Goal: Task Accomplishment & Management: Complete application form

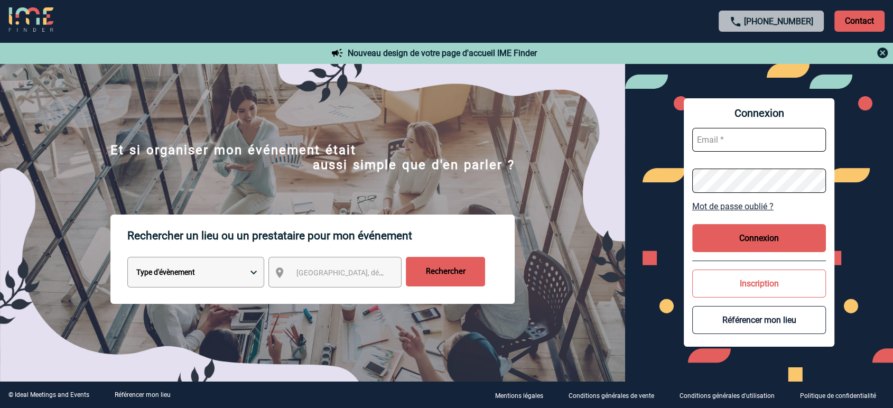
type input "[EMAIL_ADDRESS][DOMAIN_NAME]"
drag, startPoint x: 733, startPoint y: 140, endPoint x: 740, endPoint y: 148, distance: 10.5
click at [733, 140] on input "[EMAIL_ADDRESS][DOMAIN_NAME]" at bounding box center [760, 140] width 134 height 24
click at [716, 230] on button "Connexion" at bounding box center [760, 238] width 134 height 28
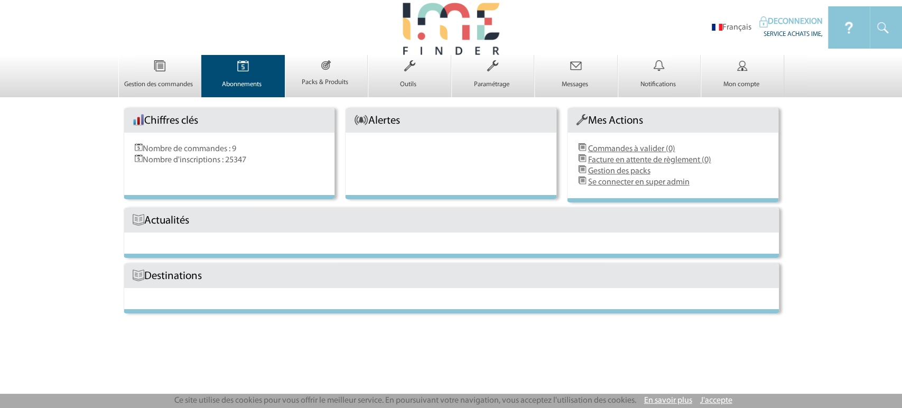
click at [262, 67] on img at bounding box center [243, 66] width 43 height 22
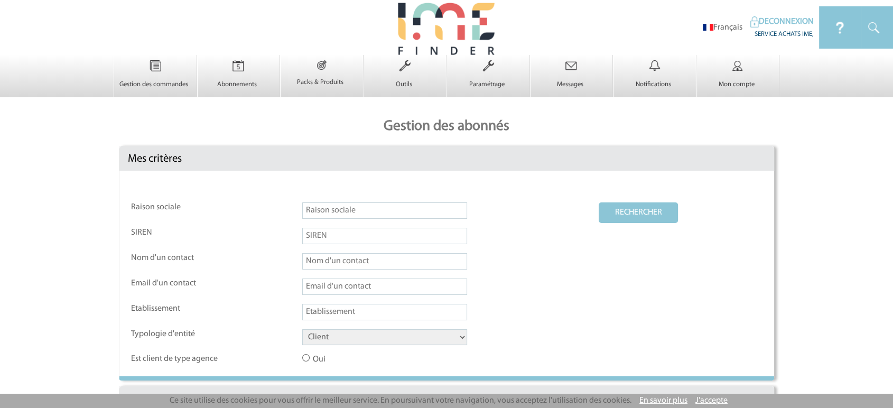
click at [329, 215] on input "text" at bounding box center [384, 210] width 165 height 16
paste input "O65"
type input "O65"
click at [333, 344] on select "Client Fournisseur Agence Promoteur Genius Backoffice" at bounding box center [384, 337] width 165 height 16
select select "FOURNISSEUR"
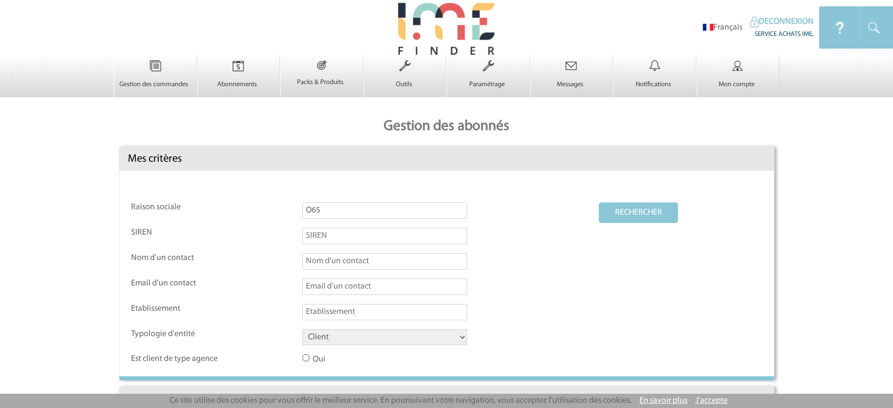
click at [302, 330] on select "Client Fournisseur Agence Promoteur Genius Backoffice" at bounding box center [384, 337] width 165 height 16
click at [647, 213] on button "RECHERCHER" at bounding box center [638, 212] width 79 height 21
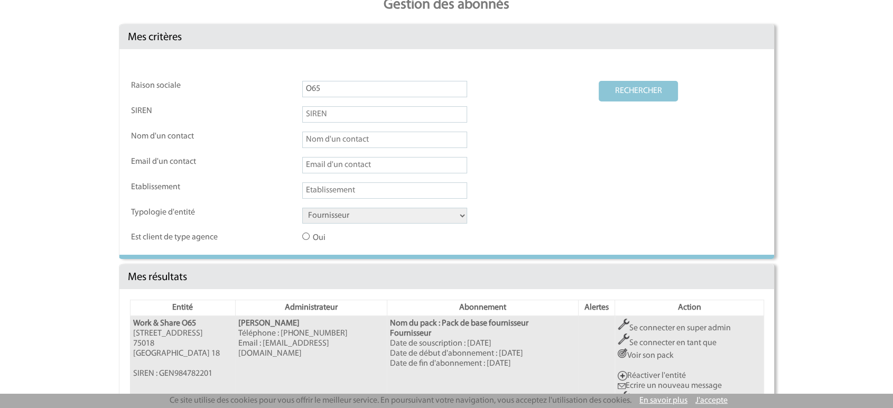
scroll to position [186, 0]
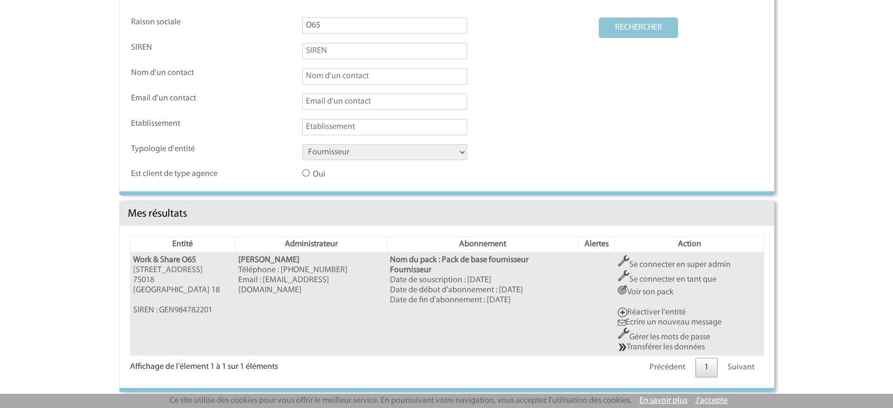
click at [673, 265] on link "Se connecter en super admin" at bounding box center [674, 265] width 113 height 8
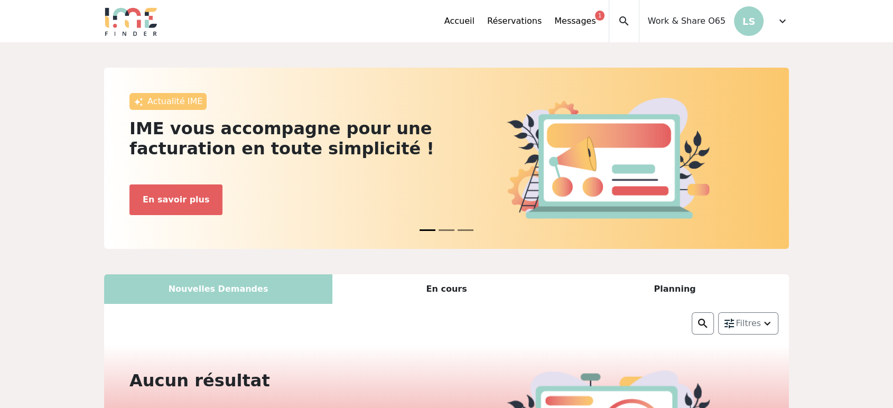
click at [781, 21] on span "expand_more" at bounding box center [783, 21] width 13 height 13
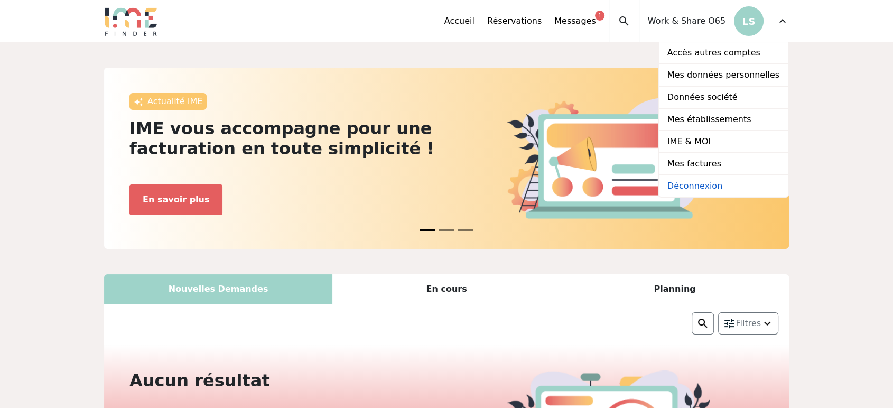
click at [715, 185] on link "Déconnexion" at bounding box center [723, 186] width 129 height 21
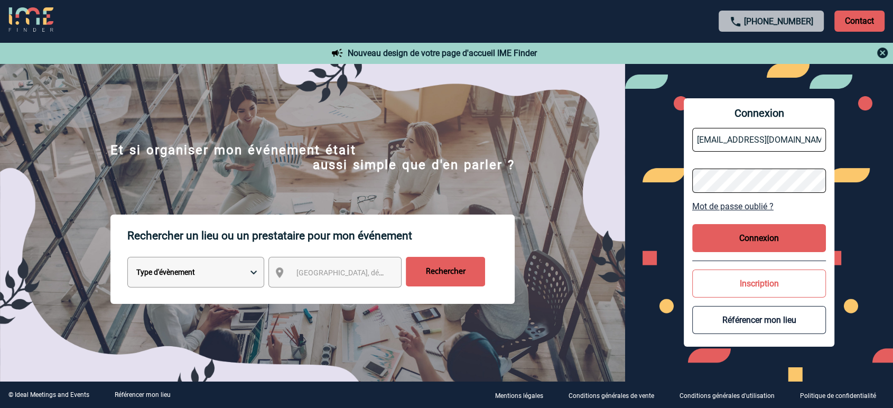
drag, startPoint x: 777, startPoint y: 136, endPoint x: 782, endPoint y: 151, distance: 15.7
click at [777, 136] on input "partenariats@ime-groupe.com" at bounding box center [760, 140] width 134 height 24
type input "jbonnaudet@ime-groupe.com"
click at [735, 244] on button "Connexion" at bounding box center [760, 238] width 134 height 28
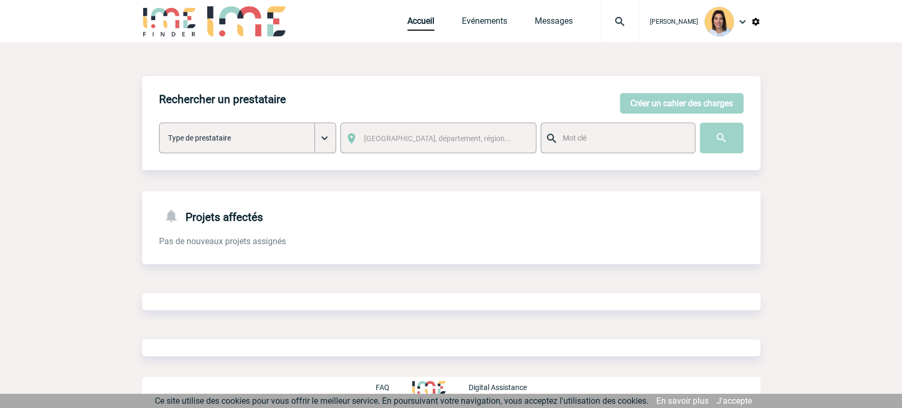
click at [641, 132] on input "text" at bounding box center [622, 138] width 125 height 14
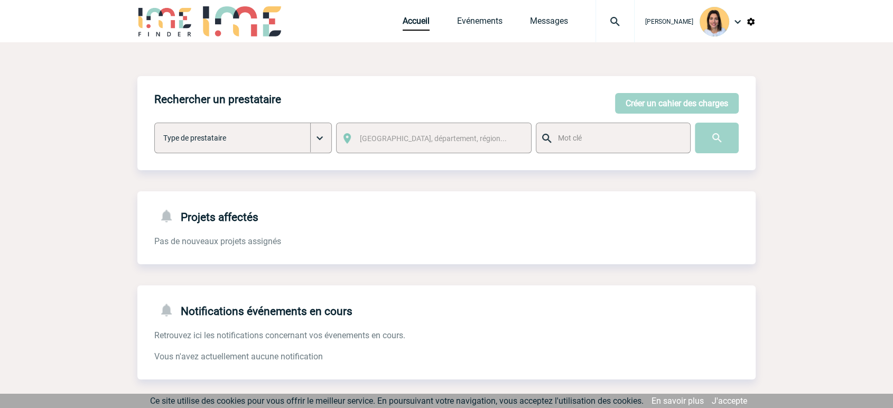
paste input "O65"
type input "O65"
click at [695, 123] on input "image" at bounding box center [717, 138] width 44 height 31
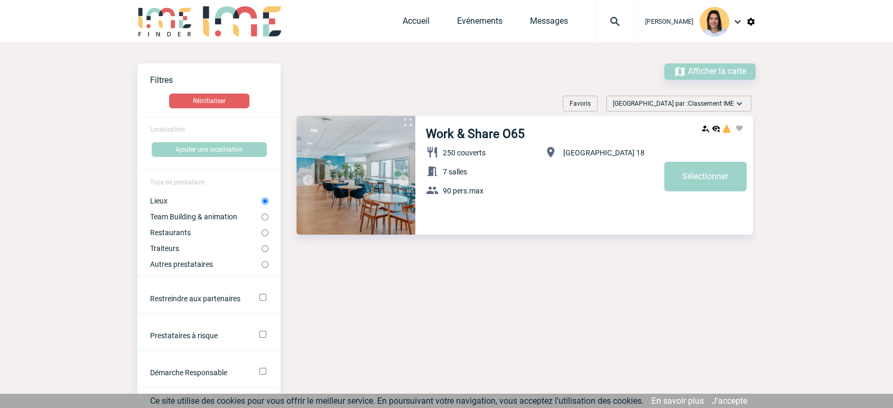
click at [738, 20] on img at bounding box center [738, 21] width 13 height 13
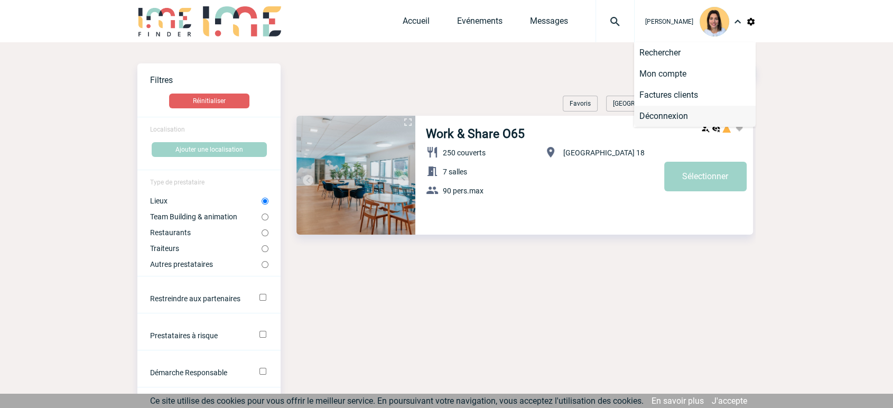
click at [677, 113] on li "Déconnexion" at bounding box center [695, 116] width 122 height 21
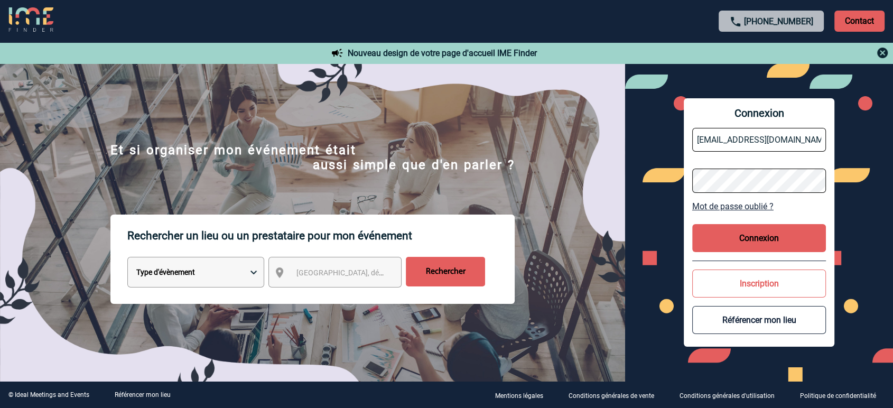
click at [749, 146] on input "jbonnaudet@ime-groupe.com" at bounding box center [760, 140] width 134 height 24
type input "partenariats@ime-groupe.com"
click at [738, 239] on button "Connexion" at bounding box center [760, 238] width 134 height 28
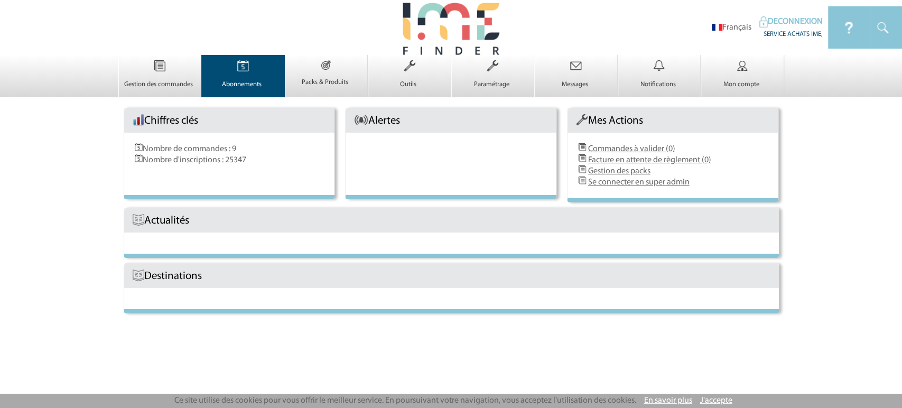
click at [252, 66] on img at bounding box center [243, 66] width 43 height 22
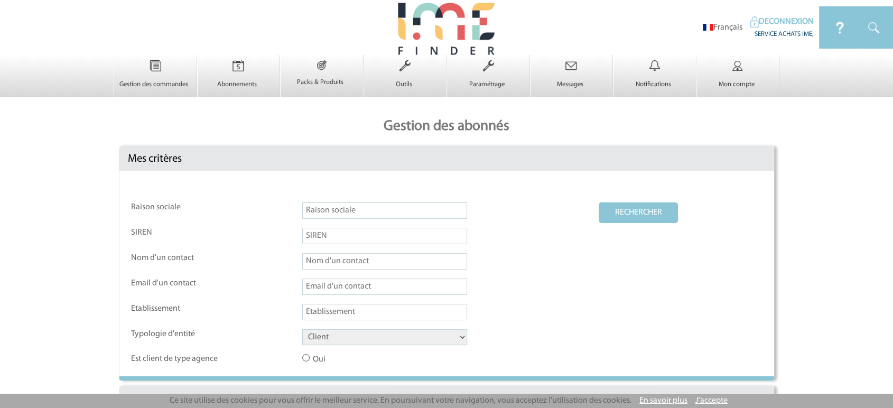
click at [380, 209] on input "text" at bounding box center [384, 210] width 165 height 16
paste input "O65"
type input "O65"
click at [360, 339] on select "Client Fournisseur Agence Promoteur Genius Backoffice" at bounding box center [384, 337] width 165 height 16
select select "FOURNISSEUR"
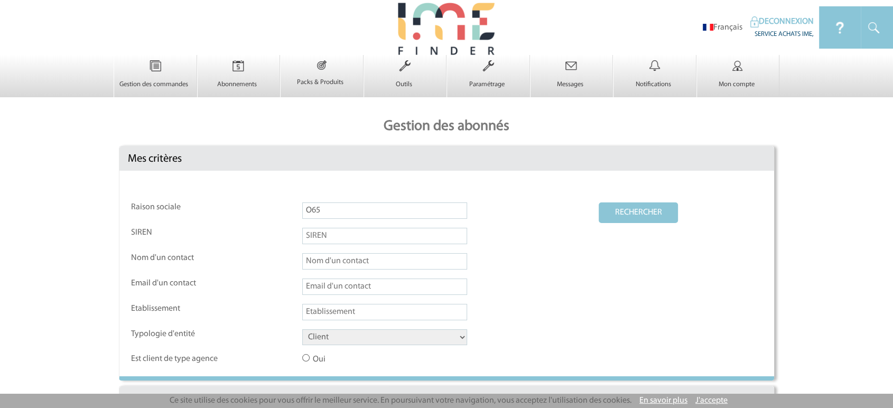
click at [302, 330] on select "Client Fournisseur Agence Promoteur Genius Backoffice" at bounding box center [384, 337] width 165 height 16
click at [656, 210] on button "RECHERCHER" at bounding box center [638, 212] width 79 height 21
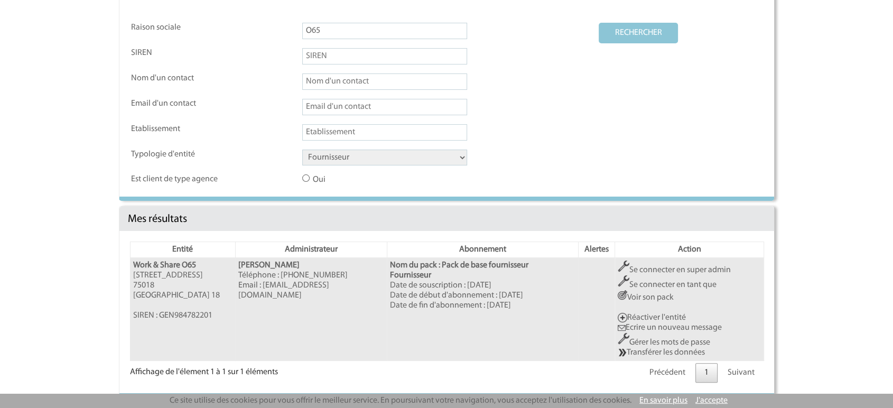
scroll to position [186, 0]
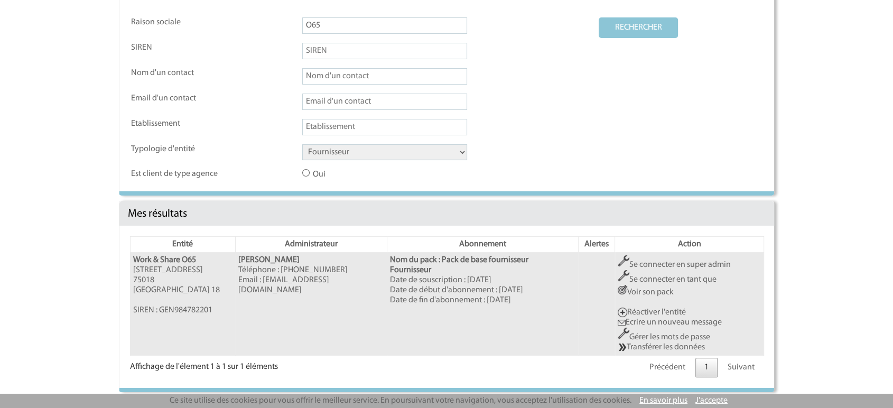
click at [677, 261] on link "Se connecter en super admin" at bounding box center [674, 265] width 113 height 8
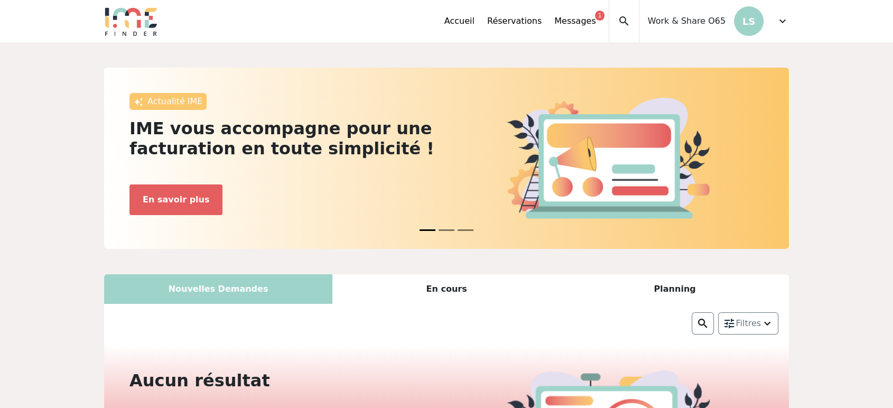
click at [774, 21] on div "Accueil Réservations Messages 1 Accès autres comptes Mes données personnelles D…" at bounding box center [617, 21] width 345 height 42
click at [782, 21] on span "expand_more" at bounding box center [783, 21] width 13 height 13
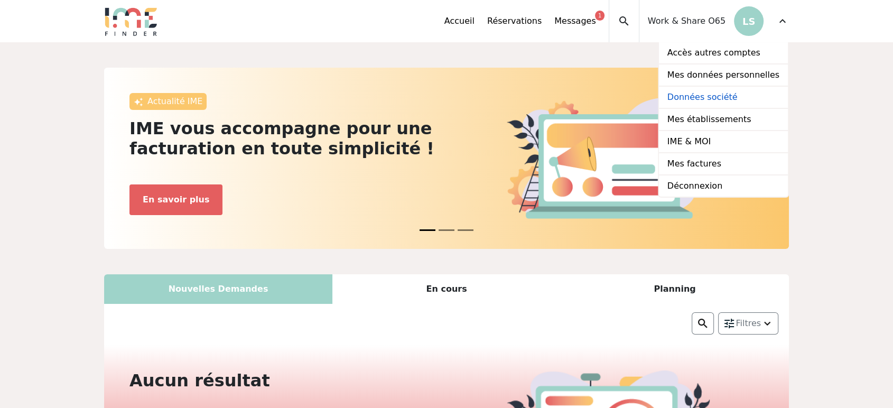
click at [720, 105] on link "Données société" at bounding box center [723, 98] width 129 height 22
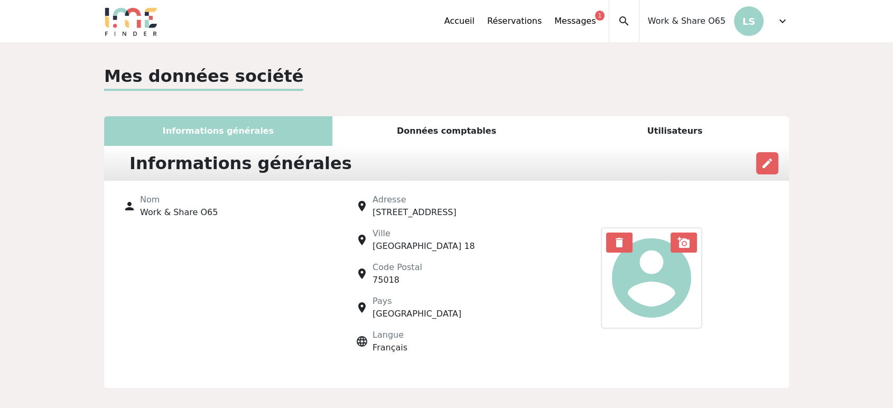
click at [706, 125] on div "Utilisateurs" at bounding box center [675, 131] width 228 height 30
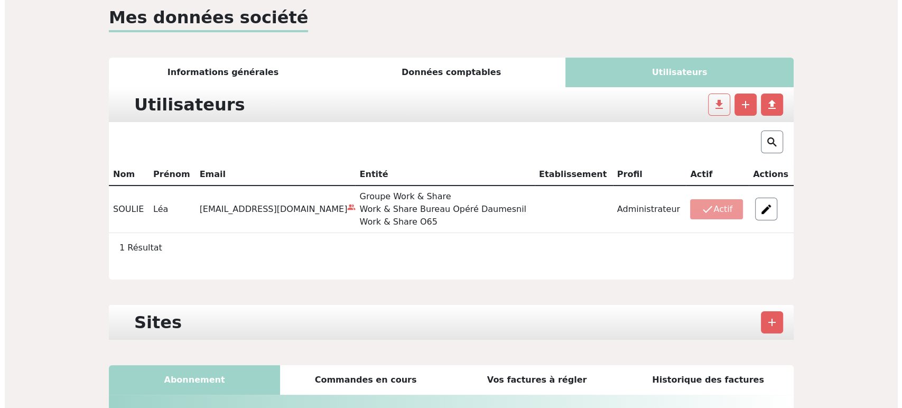
scroll to position [117, 0]
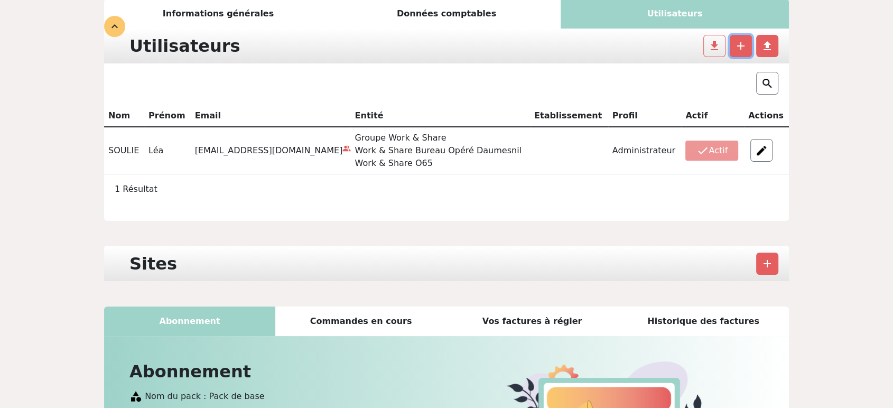
drag, startPoint x: 745, startPoint y: 53, endPoint x: 707, endPoint y: 58, distance: 37.9
click at [745, 53] on button "add" at bounding box center [741, 46] width 22 height 22
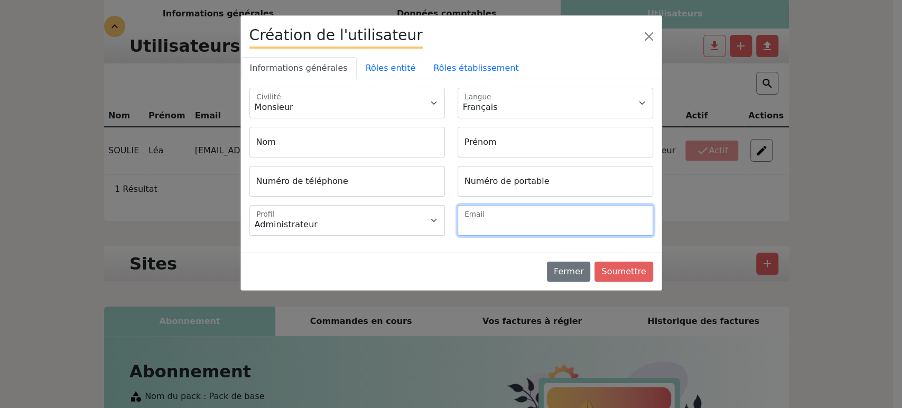
click at [528, 235] on input "Email" at bounding box center [556, 220] width 196 height 31
paste input "hospitality@O65Paris.com"
type input "hospitality@O65Paris.com"
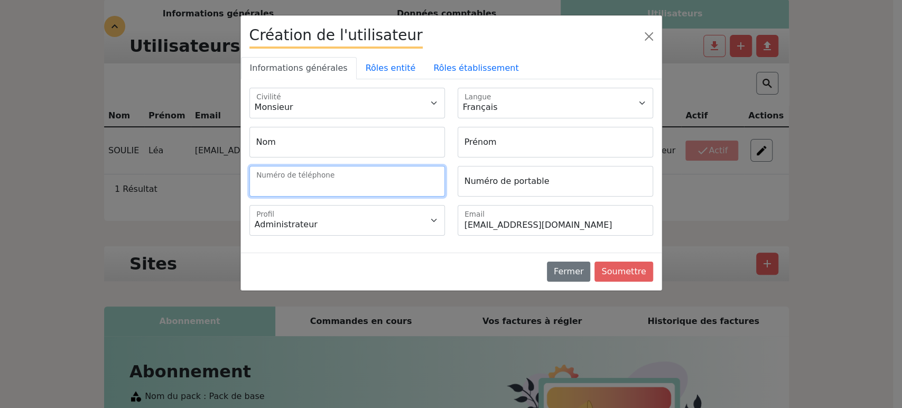
click at [393, 185] on input "Numéro de téléphone" at bounding box center [348, 181] width 196 height 31
type input "+33188871875"
click at [384, 76] on link "Rôles entité" at bounding box center [391, 68] width 68 height 22
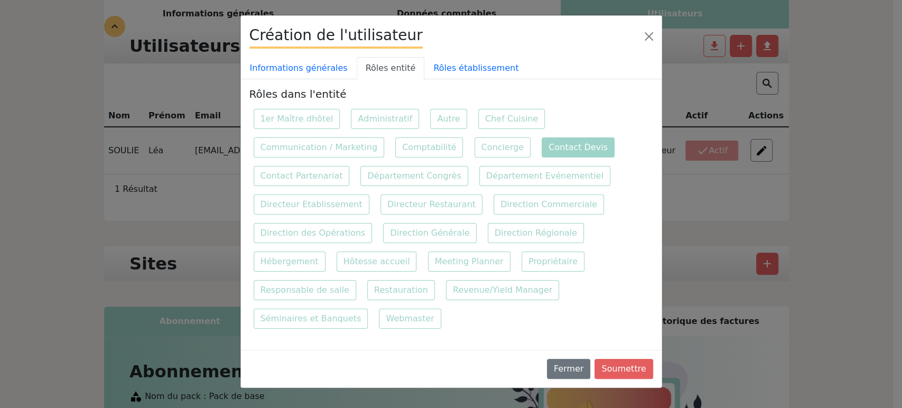
click at [543, 147] on label "Contact Devis" at bounding box center [578, 147] width 73 height 20
click at [543, 140] on input "Contact Devis" at bounding box center [541, 136] width 7 height 7
checkbox input "true"
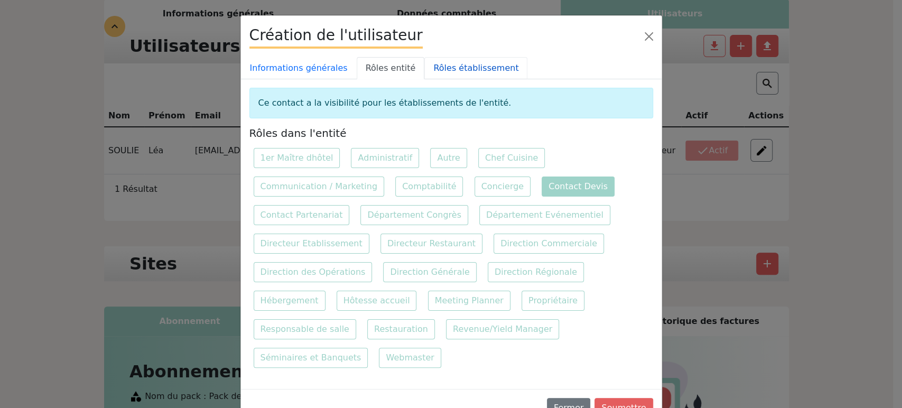
click at [458, 69] on link "Rôles établissement" at bounding box center [476, 68] width 103 height 22
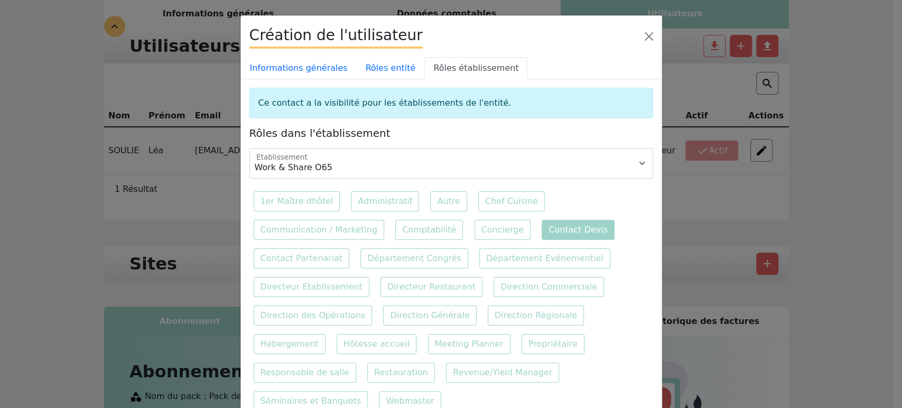
click at [572, 222] on label "Contact Devis" at bounding box center [578, 230] width 73 height 20
click at [545, 222] on input "Contact Devis" at bounding box center [541, 219] width 7 height 7
checkbox input "true"
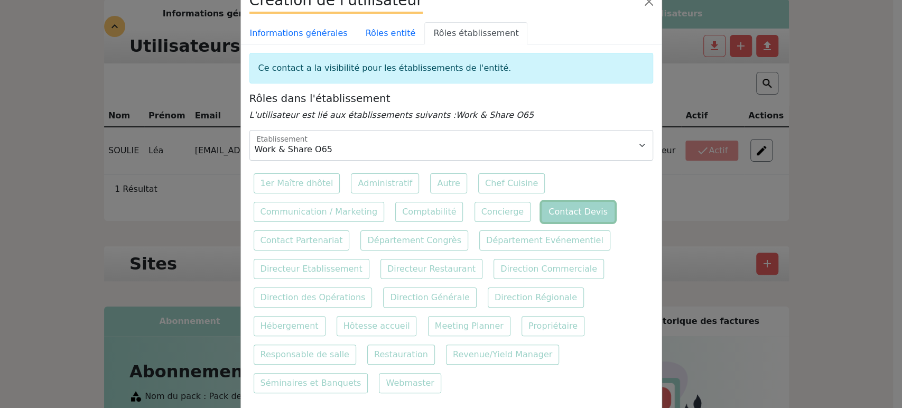
scroll to position [63, 0]
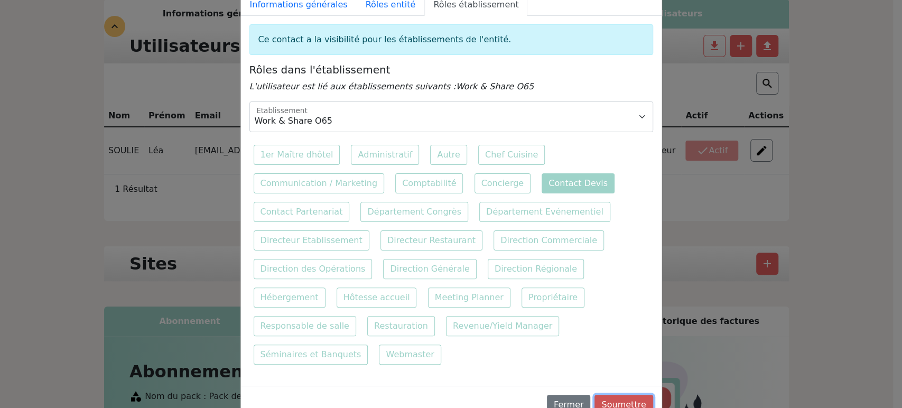
click at [616, 395] on button "Soumettre" at bounding box center [624, 405] width 58 height 20
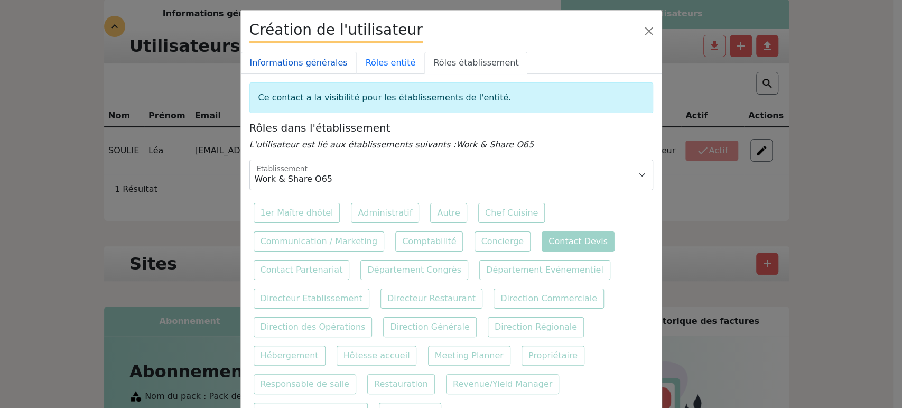
scroll to position [5, 0]
click at [301, 62] on link "Informations générales" at bounding box center [299, 63] width 116 height 22
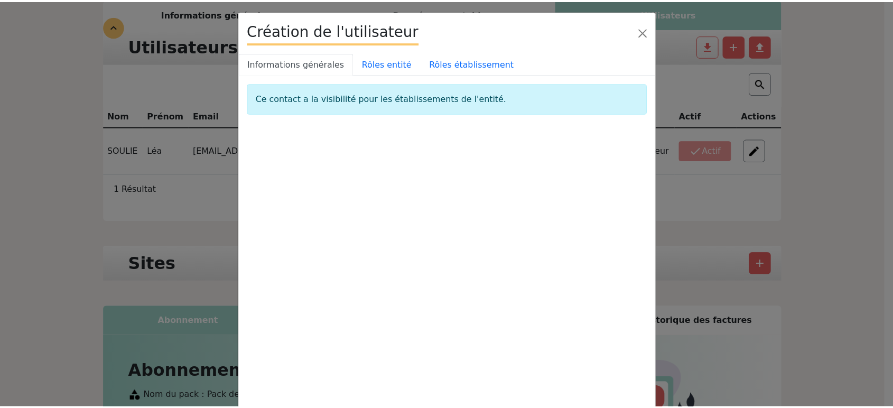
scroll to position [0, 0]
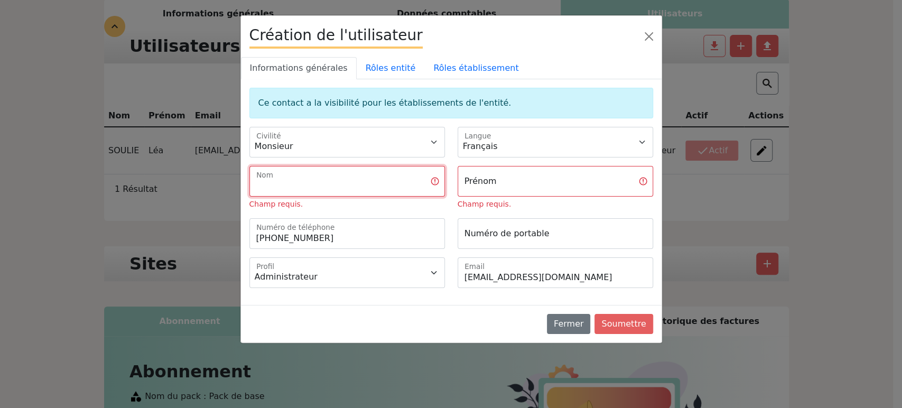
click at [359, 180] on input "Nom" at bounding box center [348, 181] width 196 height 31
type input "Nom"
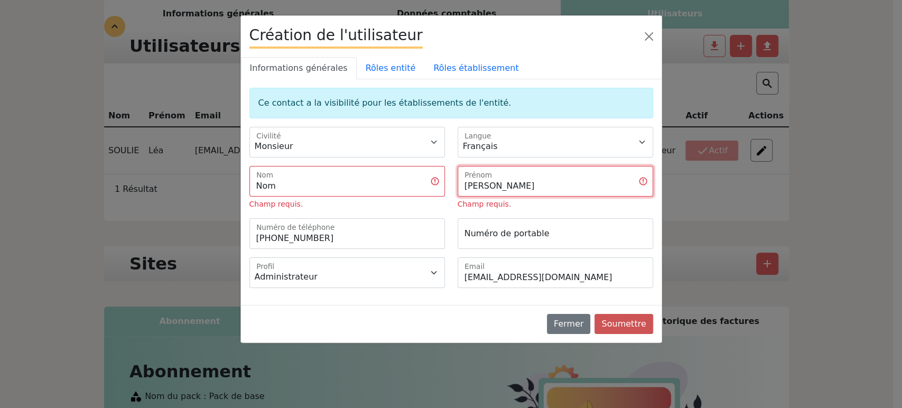
type input "Camille"
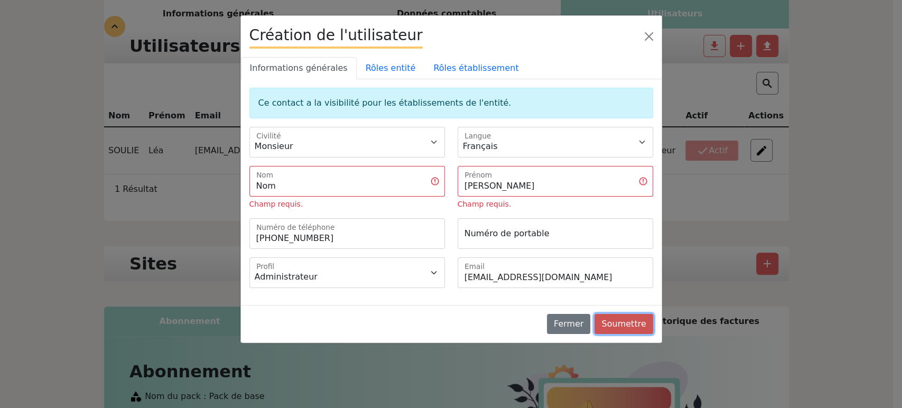
click at [632, 325] on button "Soumettre" at bounding box center [624, 324] width 58 height 20
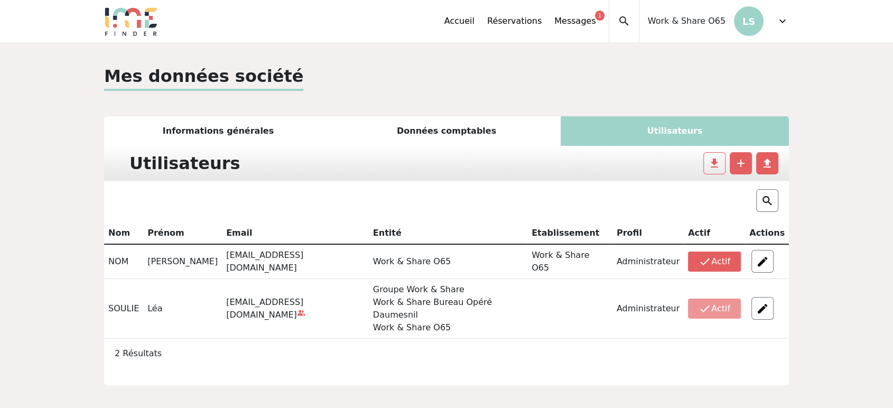
drag, startPoint x: 779, startPoint y: 20, endPoint x: 766, endPoint y: 58, distance: 40.3
click at [779, 20] on span "expand_more" at bounding box center [783, 21] width 13 height 13
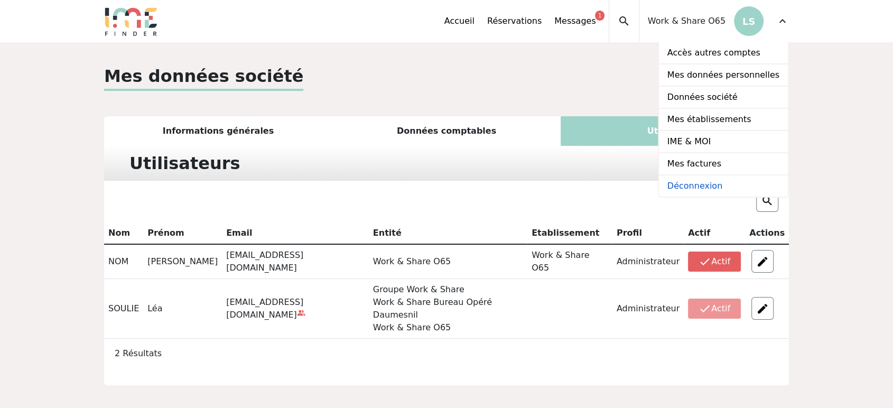
click at [718, 186] on link "Déconnexion" at bounding box center [723, 186] width 129 height 21
